Goal: Task Accomplishment & Management: Use online tool/utility

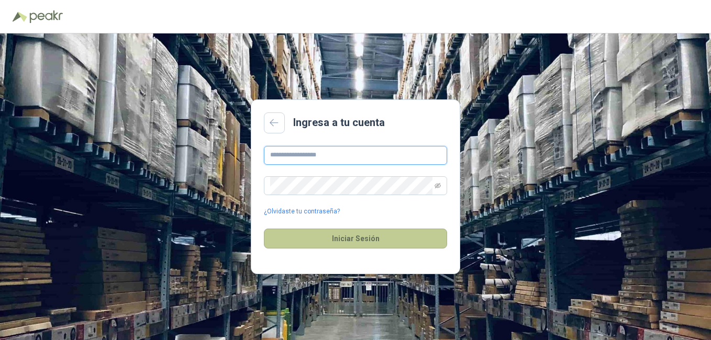
type input "**********"
click at [352, 240] on button "Iniciar Sesión" at bounding box center [355, 239] width 183 height 20
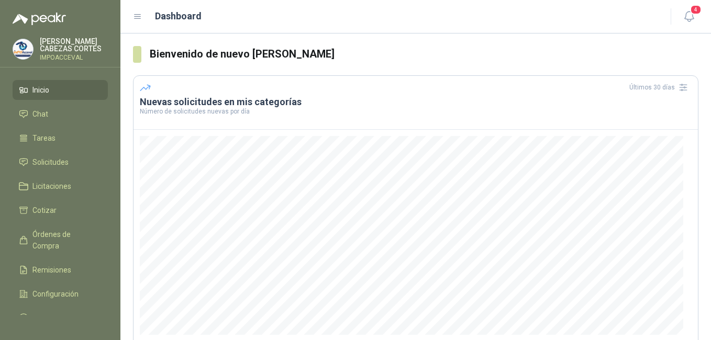
click at [72, 151] on ul "Inicio Chat Tareas Solicitudes Licitaciones Cotizar Órdenes de Compra Remisione…" at bounding box center [60, 197] width 120 height 235
click at [63, 157] on span "Solicitudes" at bounding box center [50, 163] width 36 height 12
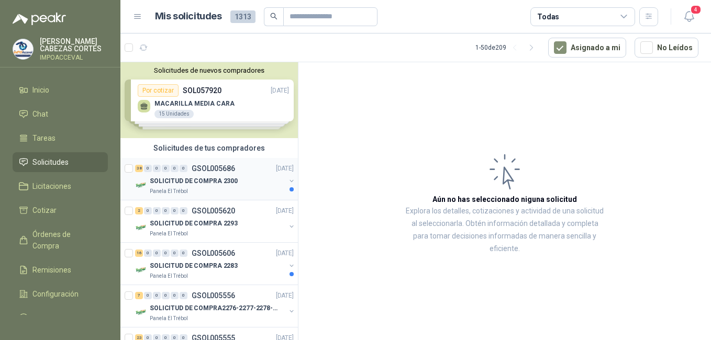
click at [204, 177] on p "SOLICITUD DE COMPRA 2300" at bounding box center [194, 182] width 88 height 10
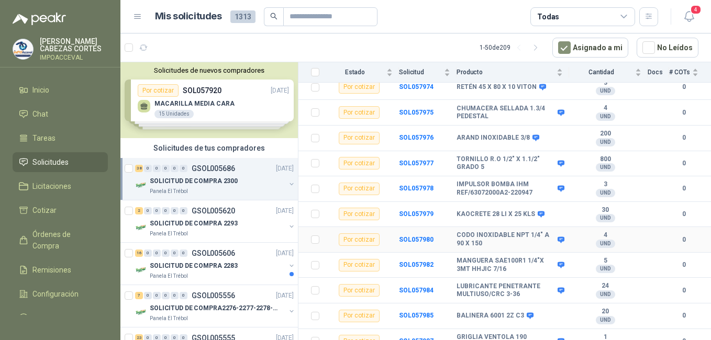
scroll to position [841, 0]
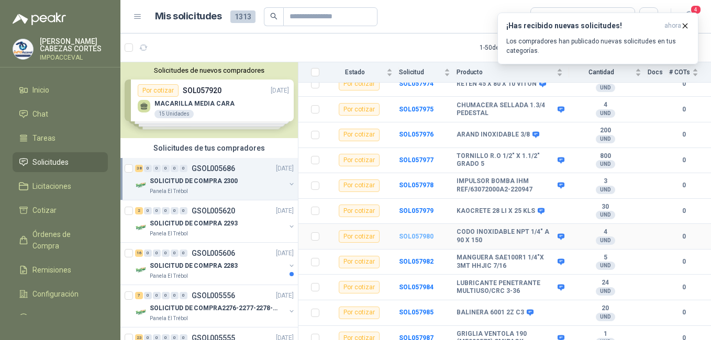
click at [414, 233] on b "SOL057980" at bounding box center [416, 236] width 35 height 7
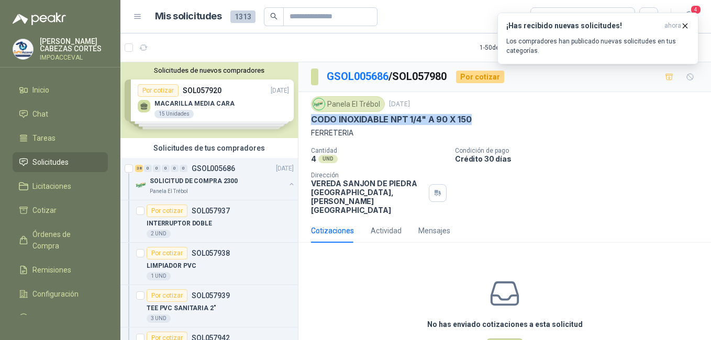
drag, startPoint x: 311, startPoint y: 120, endPoint x: 482, endPoint y: 121, distance: 171.3
click at [482, 121] on div "Panela El Trébol [DATE] CODO INOXIDABLE NPT 1/4" A 90 X 150 FERRETERIA Cantidad…" at bounding box center [505, 155] width 413 height 127
drag, startPoint x: 482, startPoint y: 121, endPoint x: 457, endPoint y: 123, distance: 24.7
copy p "CODO INOXIDABLE NPT 1/4" A 90 X 150"
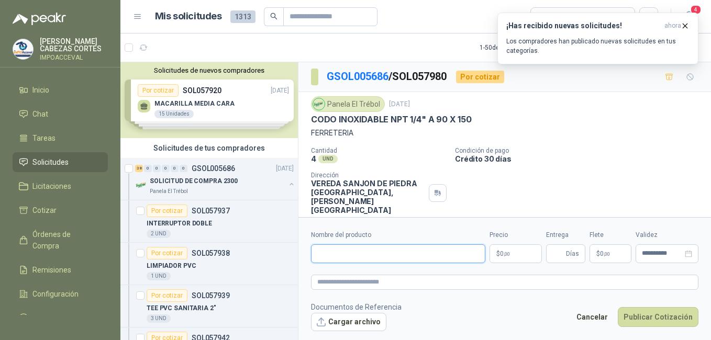
click at [359, 247] on input "Nombre del producto" at bounding box center [398, 254] width 174 height 19
paste input "**********"
type input "**********"
click at [526, 253] on p "$ 0 ,00" at bounding box center [516, 254] width 52 height 19
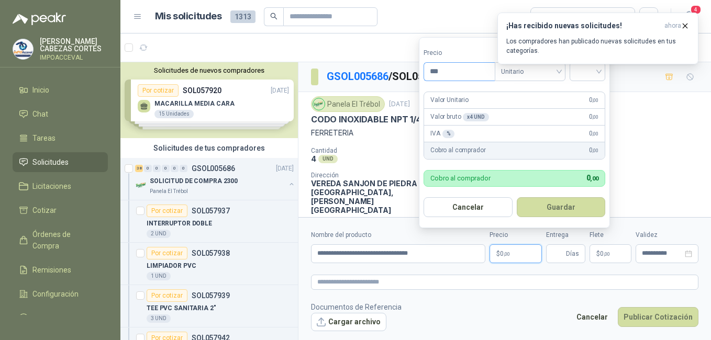
drag, startPoint x: 442, startPoint y: 71, endPoint x: 431, endPoint y: 67, distance: 12.0
click at [431, 67] on input "***" at bounding box center [459, 72] width 71 height 18
type input "*******"
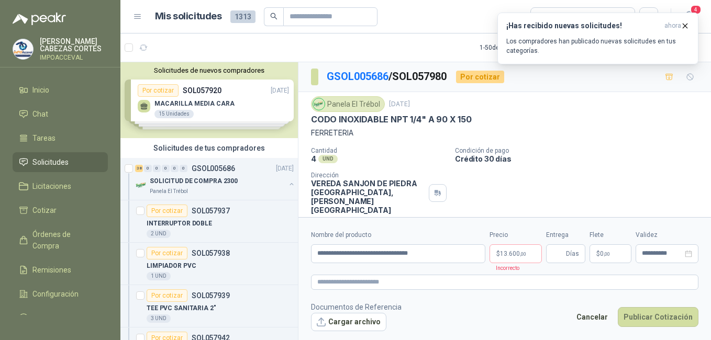
click at [550, 64] on div "¡Has recibido nuevas solicitudes! ahora Los compradores han publicado nuevas so…" at bounding box center [598, 39] width 201 height 52
click at [510, 259] on p "$ 13.600 ,00" at bounding box center [516, 254] width 52 height 19
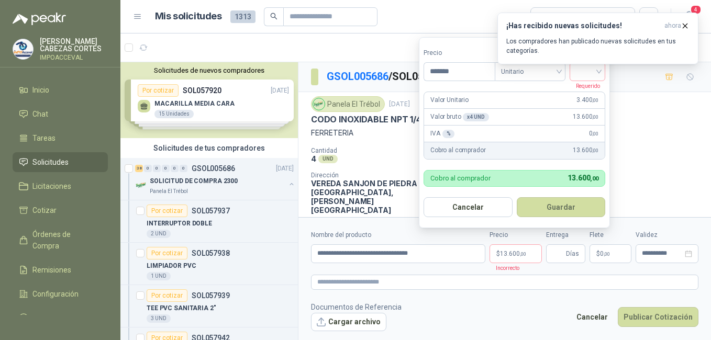
click at [599, 64] on div "¡Has recibido nuevas solicitudes! ahora Los compradores han publicado nuevas so…" at bounding box center [598, 39] width 201 height 52
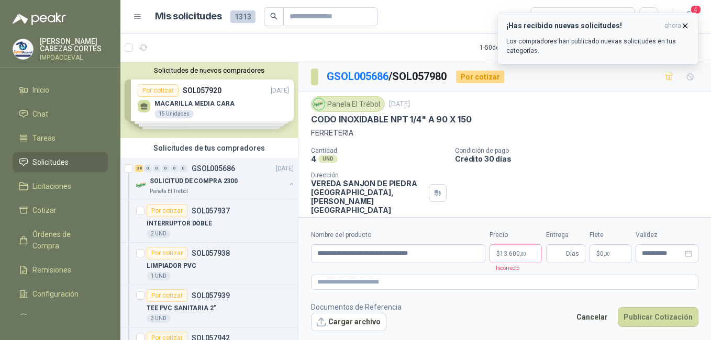
click at [687, 25] on icon "button" at bounding box center [685, 26] width 4 height 4
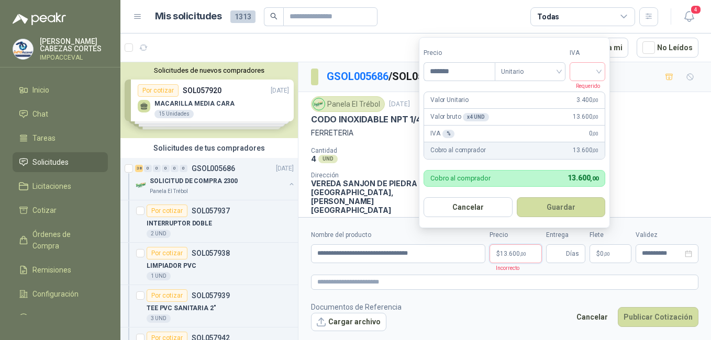
click at [511, 258] on p "$ 13.600 ,00" at bounding box center [516, 254] width 52 height 19
click at [597, 70] on input "search" at bounding box center [587, 71] width 23 height 16
click at [589, 89] on div "19%" at bounding box center [589, 93] width 19 height 12
click at [508, 140] on div "IVA 19 % 2.584 ,00" at bounding box center [515, 134] width 183 height 17
click at [535, 110] on div "Valor bruto x 4 UND  13.600 ,00" at bounding box center [515, 117] width 183 height 17
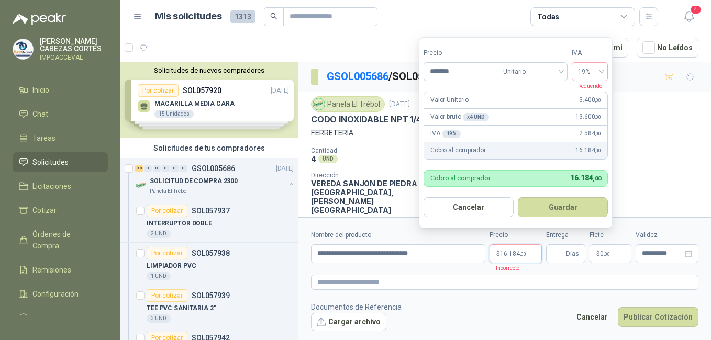
click at [522, 119] on div "Valor bruto x 4 UND  13.600 ,00" at bounding box center [515, 117] width 183 height 17
click at [461, 72] on input "*******" at bounding box center [460, 72] width 73 height 18
click at [587, 77] on span "19%" at bounding box center [590, 72] width 24 height 16
click at [539, 109] on div "Valor bruto x 4 UND  13.600 ,00" at bounding box center [515, 117] width 183 height 17
click at [591, 73] on span "19%" at bounding box center [590, 72] width 24 height 16
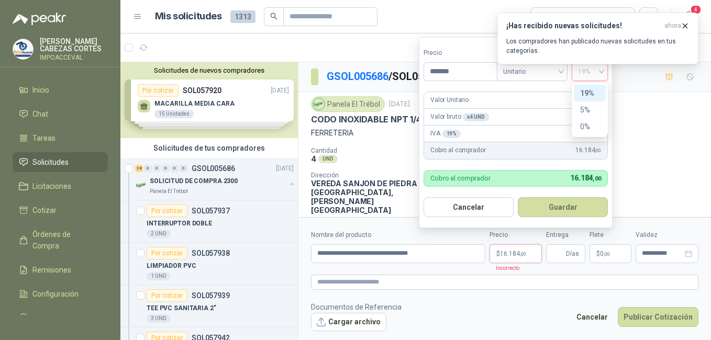
click at [592, 92] on div "19%" at bounding box center [589, 93] width 19 height 12
click at [547, 205] on button "Guardar" at bounding box center [563, 207] width 90 height 20
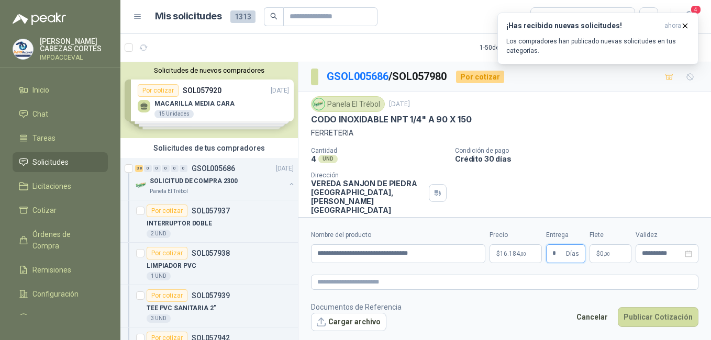
type input "*"
click at [618, 251] on p "$ 0 ,00" at bounding box center [611, 254] width 42 height 19
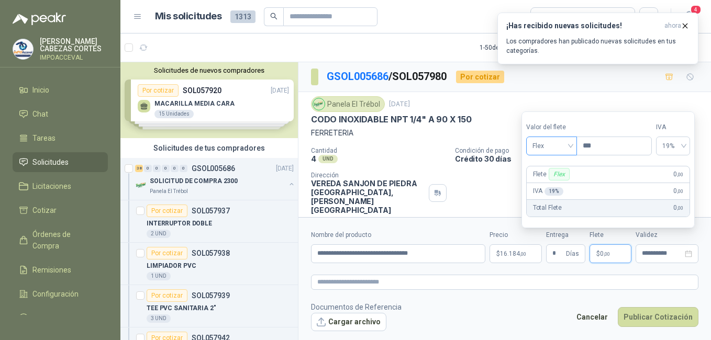
click at [550, 141] on span "Flex" at bounding box center [552, 146] width 38 height 16
click at [545, 185] on div "Incluido" at bounding box center [553, 185] width 36 height 12
click at [612, 252] on p "$ 0 ,00" at bounding box center [611, 254] width 42 height 19
click at [650, 251] on input "**********" at bounding box center [662, 253] width 41 height 7
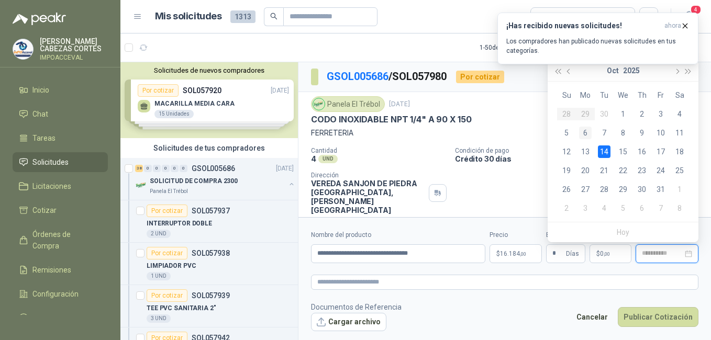
type input "**********"
click at [587, 133] on div "6" at bounding box center [585, 133] width 13 height 13
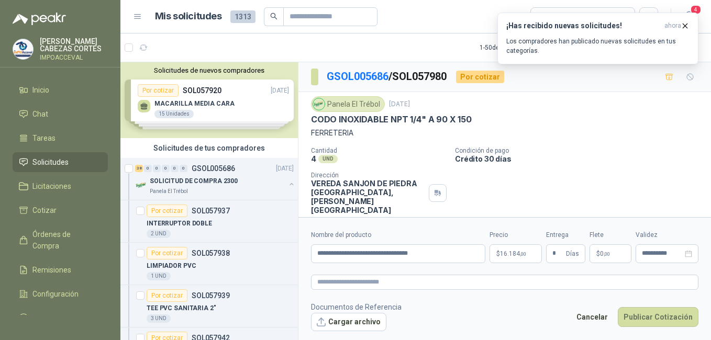
click at [533, 319] on footer "Documentos de Referencia Cargar archivo Cancelar Publicar Cotización" at bounding box center [505, 317] width 388 height 30
click at [509, 251] on span "16.184 ,00" at bounding box center [513, 254] width 26 height 6
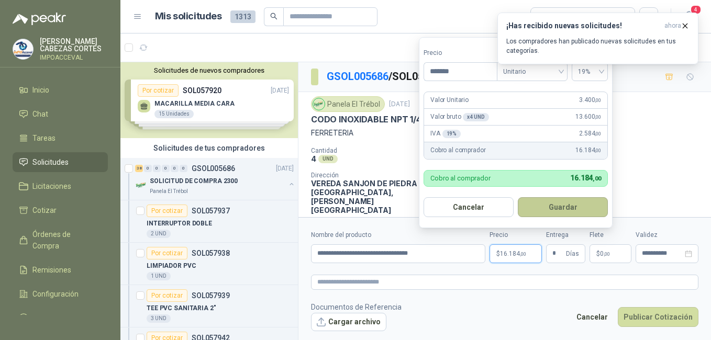
click at [566, 209] on button "Guardar" at bounding box center [563, 207] width 90 height 20
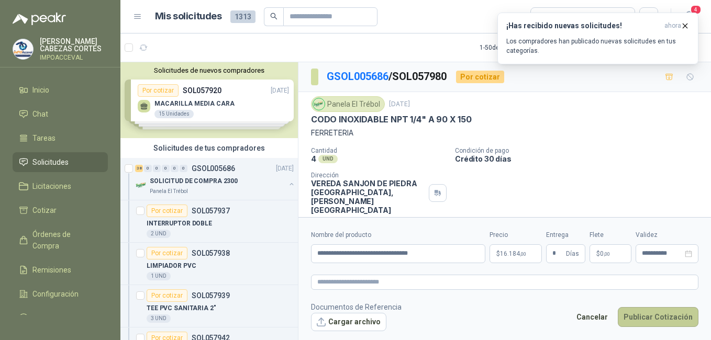
click at [670, 313] on button "Publicar Cotización" at bounding box center [658, 317] width 81 height 20
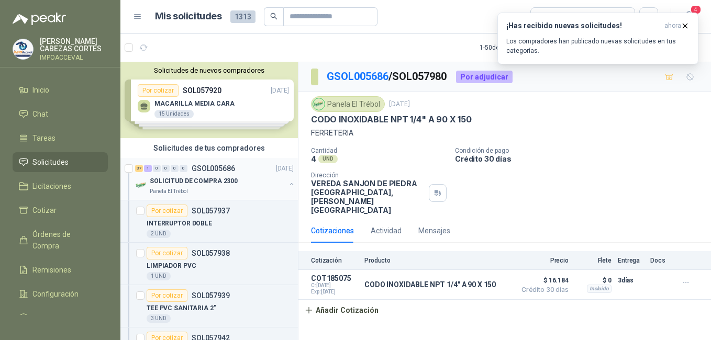
click at [185, 179] on p "SOLICITUD DE COMPRA 2300" at bounding box center [194, 182] width 88 height 10
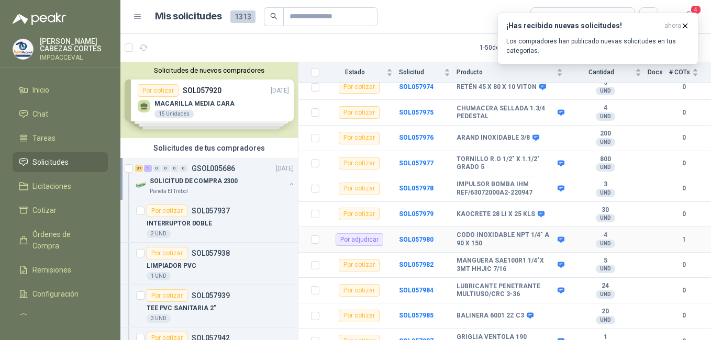
scroll to position [841, 0]
